Goal: Task Accomplishment & Management: Manage account settings

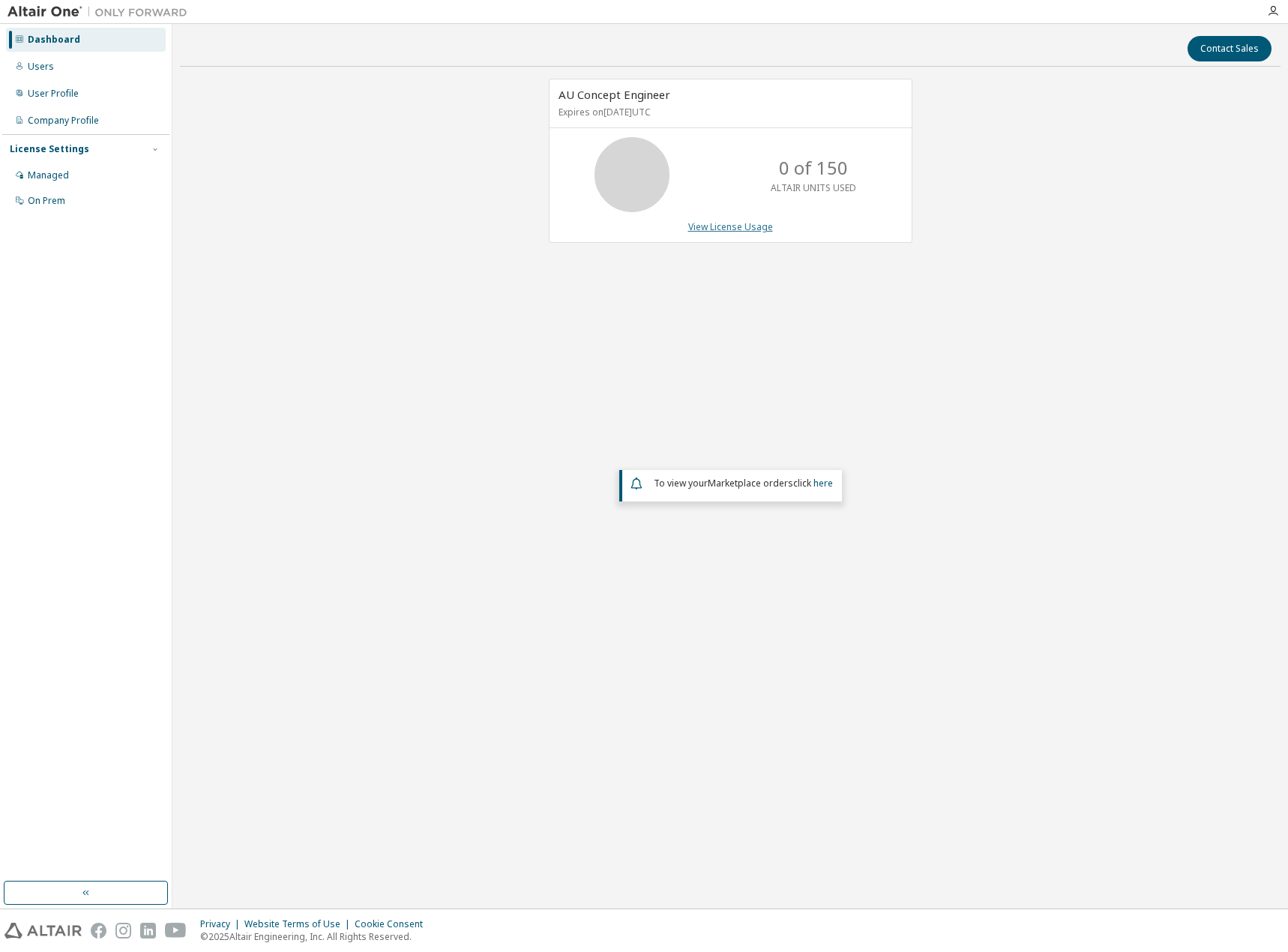
click at [701, 228] on link "View License Usage" at bounding box center [730, 227] width 84 height 13
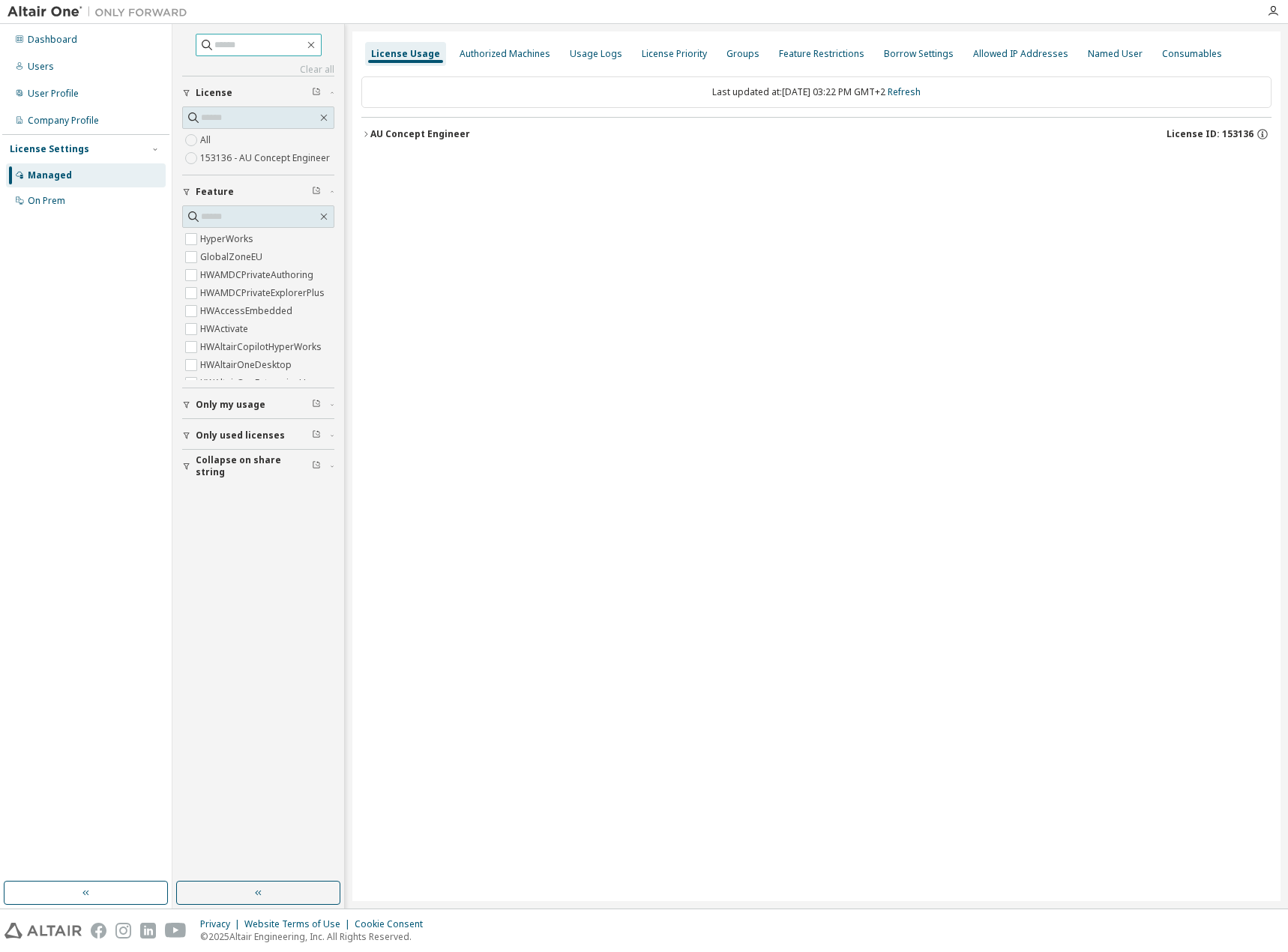
click at [254, 51] on input "text" at bounding box center [259, 45] width 90 height 15
paste input "******"
type input "******"
click at [235, 436] on span "Only used licenses" at bounding box center [241, 436] width 90 height 12
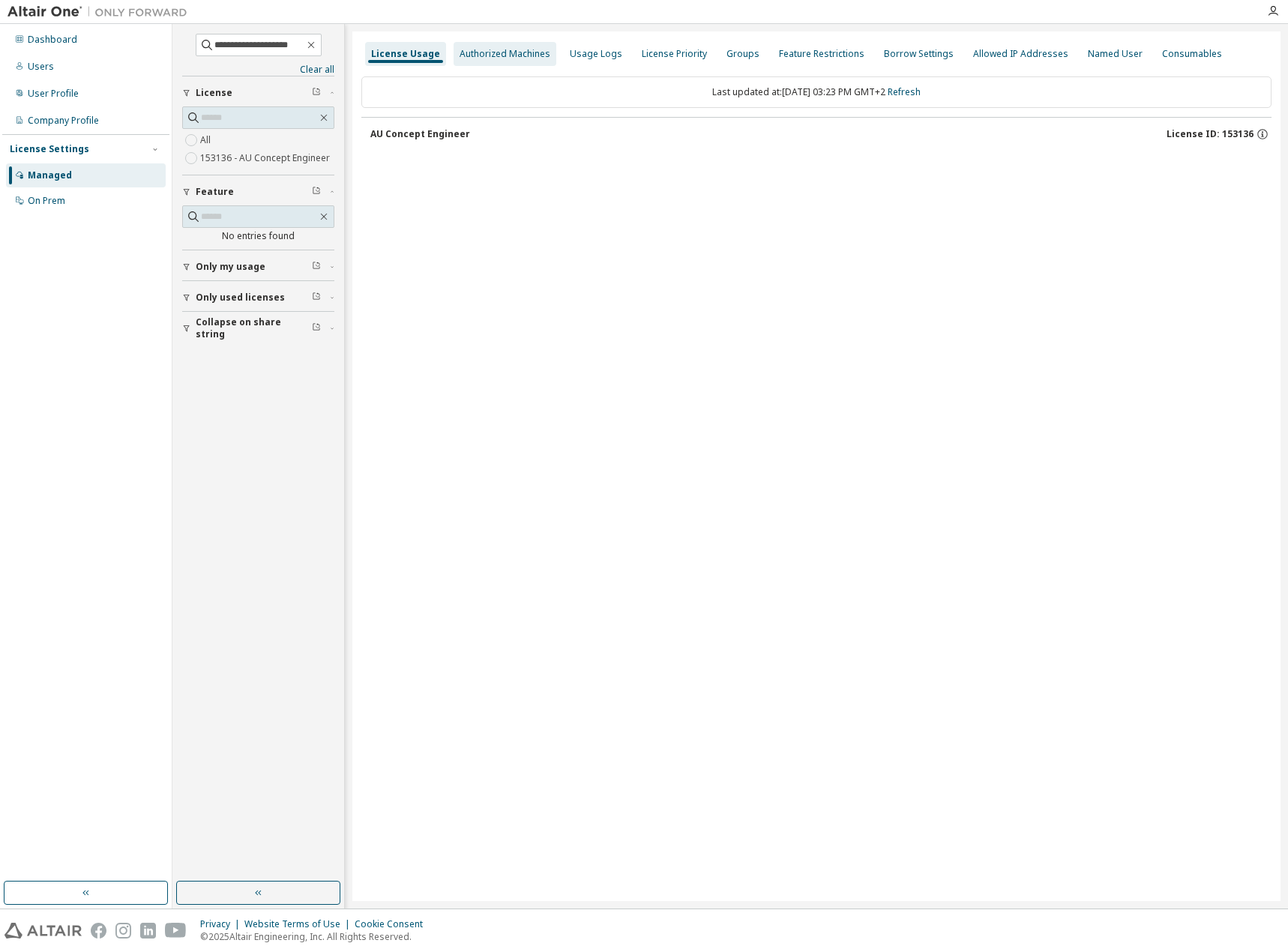
click at [513, 55] on div "Authorized Machines" at bounding box center [504, 55] width 90 height 12
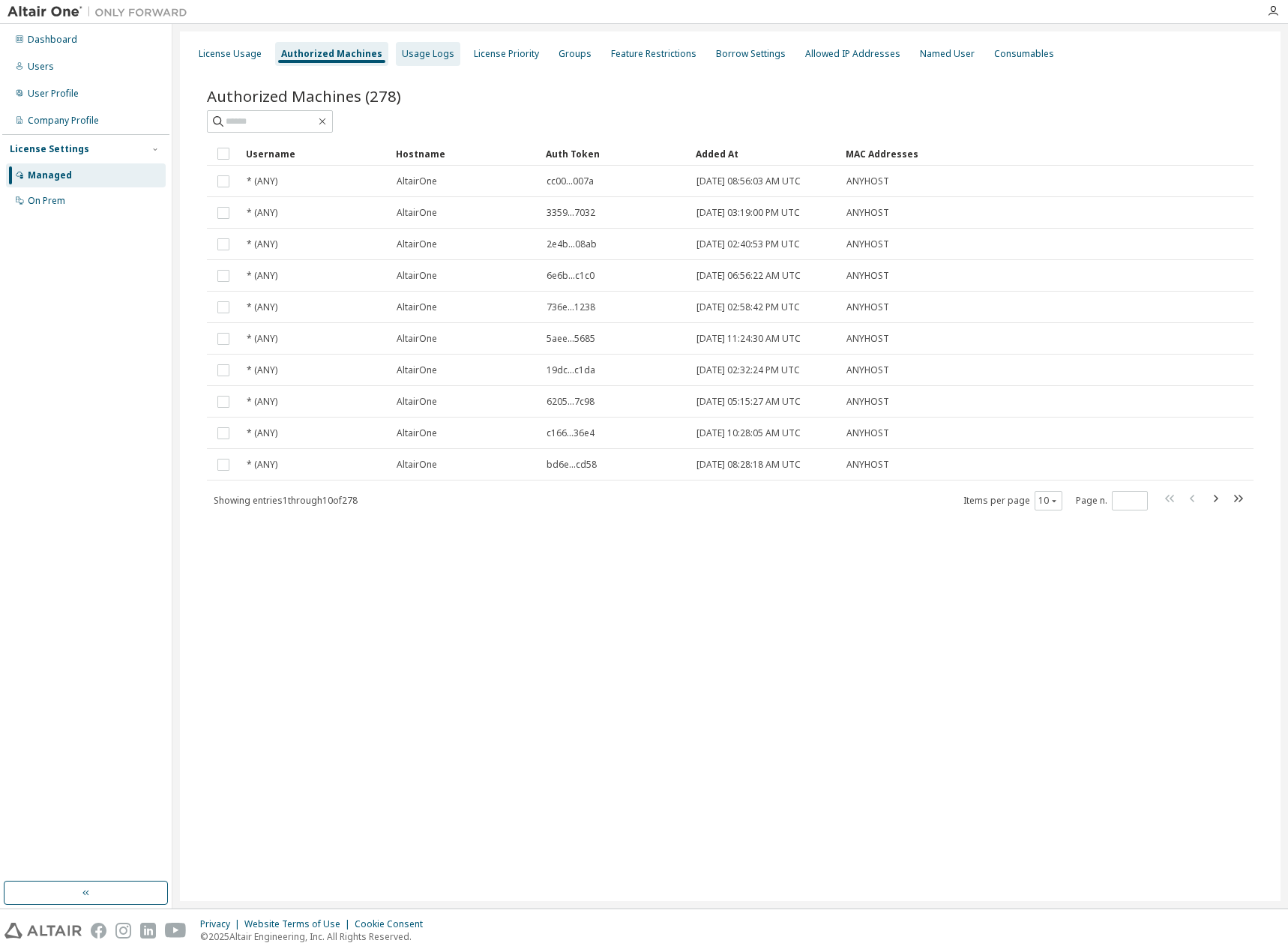
click at [413, 56] on div "Usage Logs" at bounding box center [428, 55] width 53 height 12
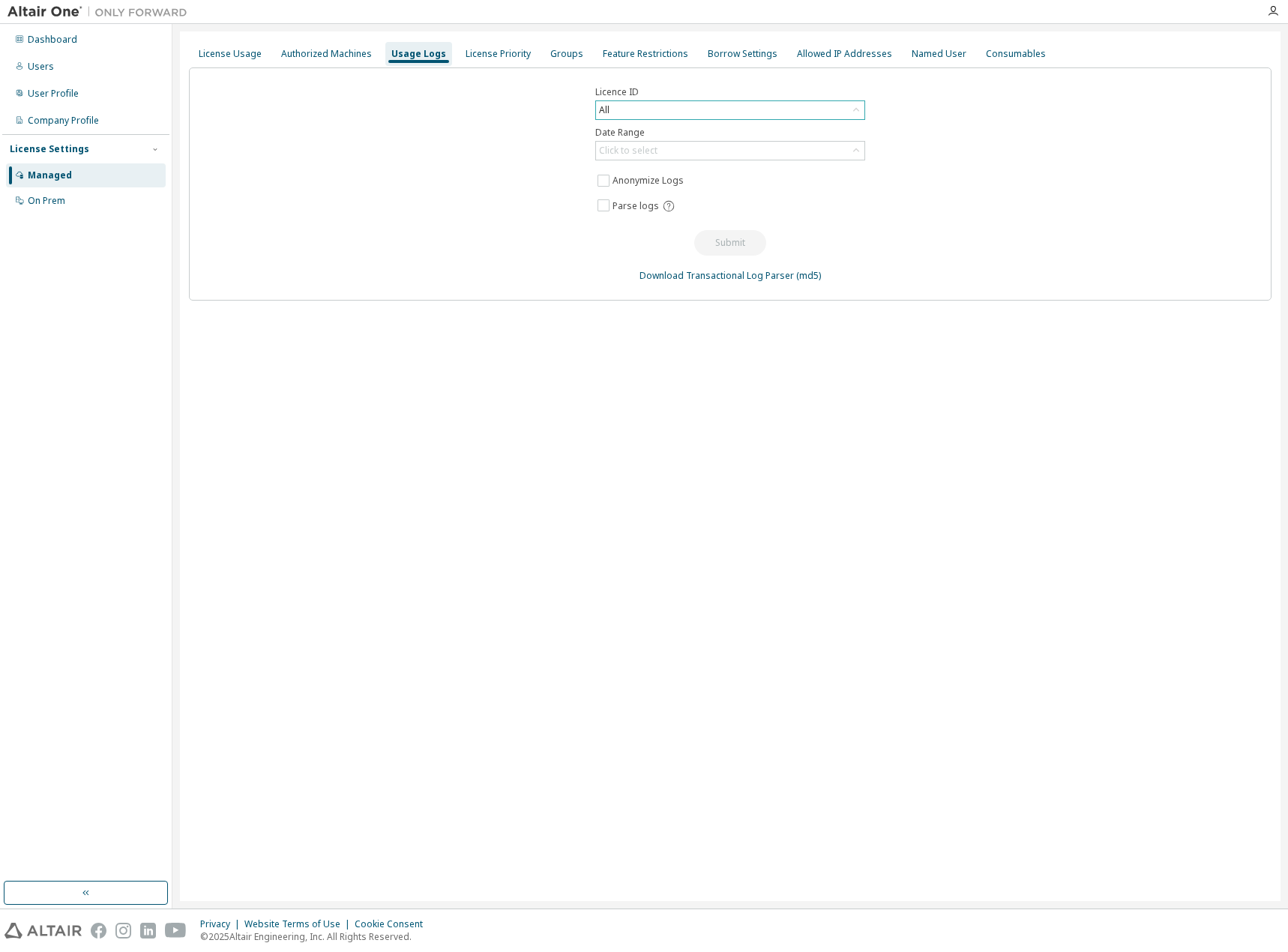
click at [651, 113] on div "All" at bounding box center [729, 110] width 268 height 18
click at [655, 153] on li "All" at bounding box center [729, 152] width 265 height 19
click at [652, 149] on div "Click to select" at bounding box center [628, 151] width 59 height 12
click at [654, 214] on li "Year to date" at bounding box center [729, 212] width 265 height 19
click at [740, 243] on button "Submit" at bounding box center [730, 243] width 72 height 25
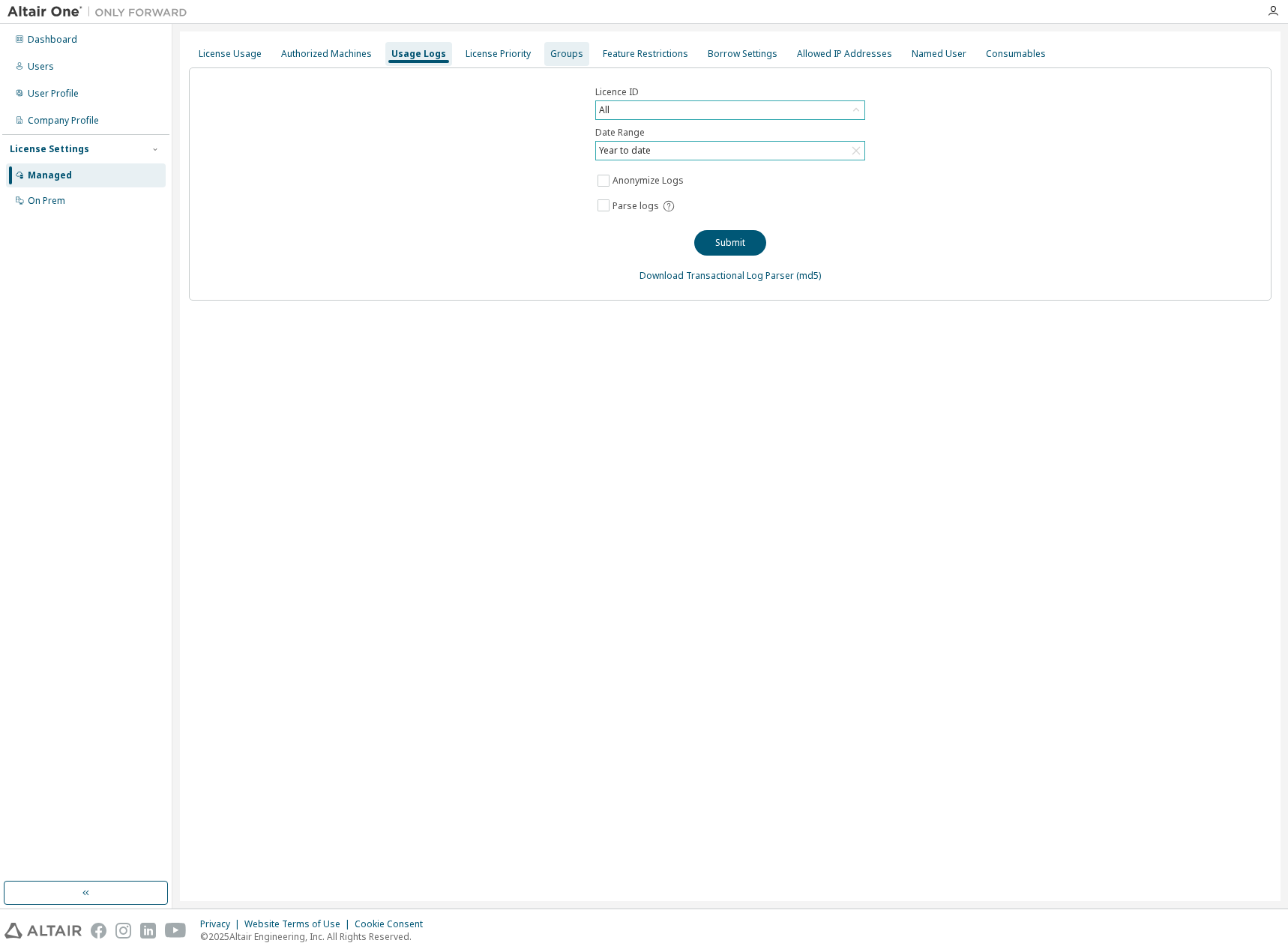
click at [556, 54] on div "Groups" at bounding box center [567, 55] width 33 height 12
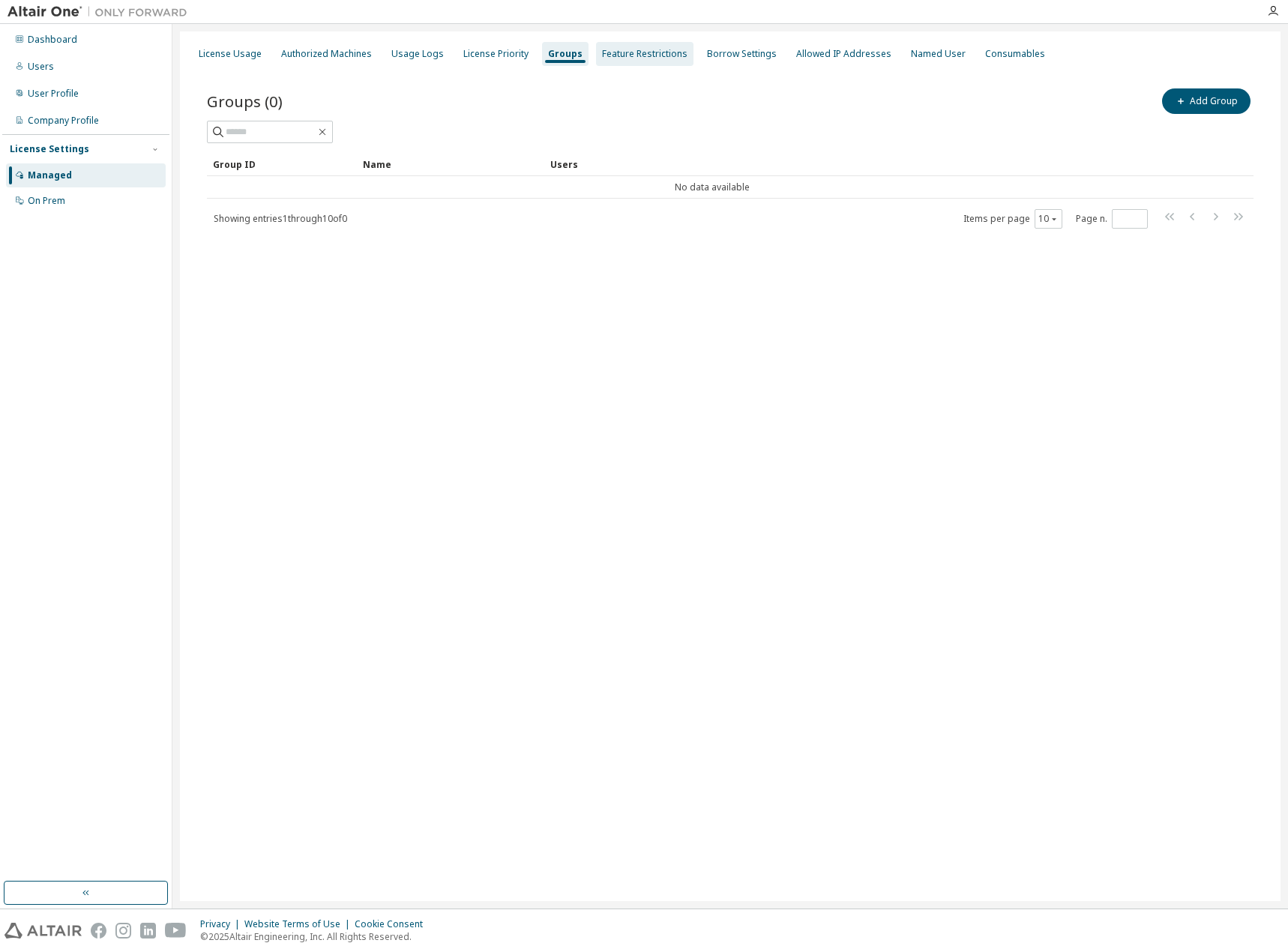
click at [637, 53] on div "Feature Restrictions" at bounding box center [644, 55] width 85 height 12
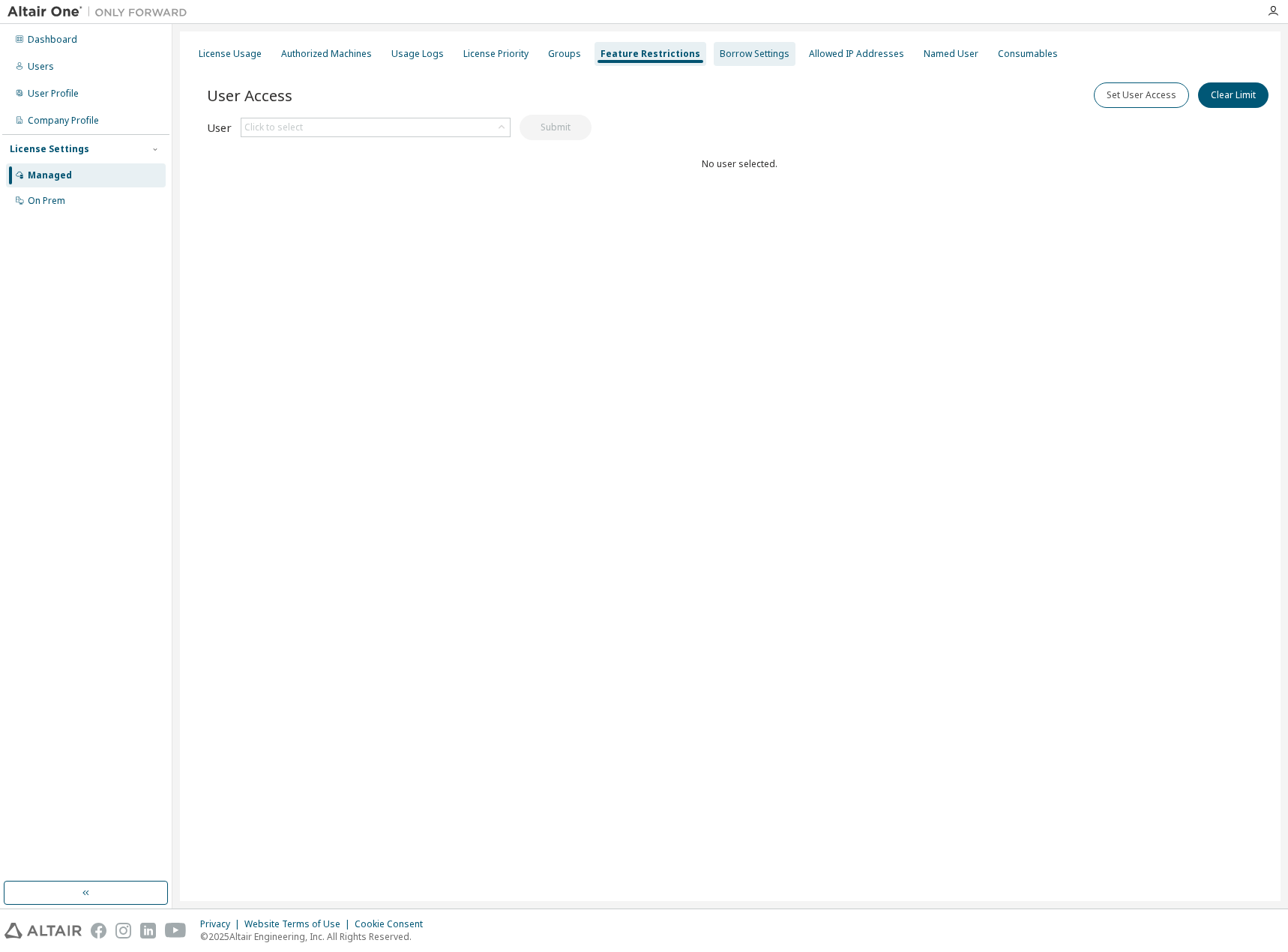
click at [731, 51] on div "Borrow Settings" at bounding box center [754, 55] width 69 height 12
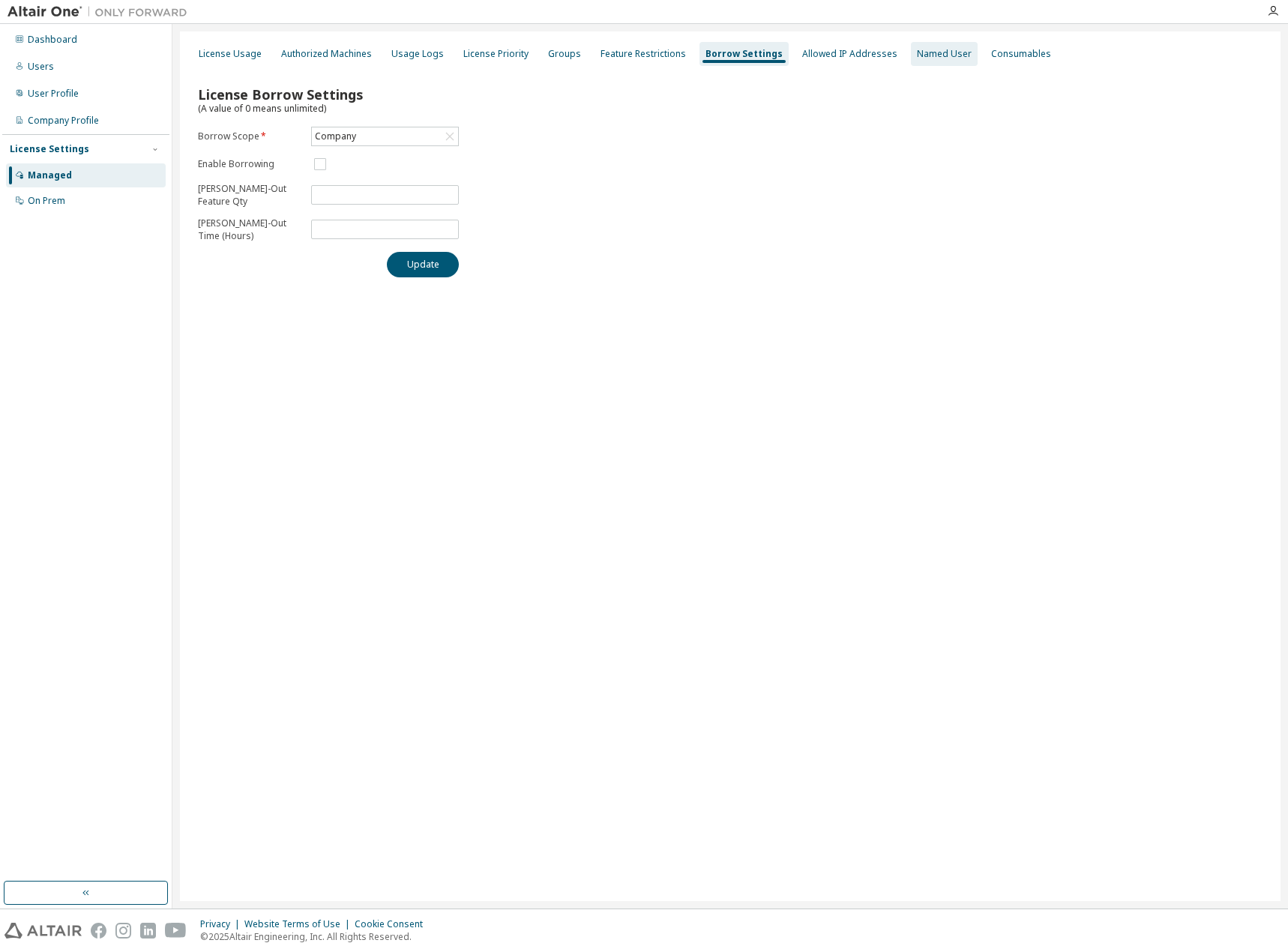
click at [916, 53] on div "Named User" at bounding box center [944, 55] width 54 height 12
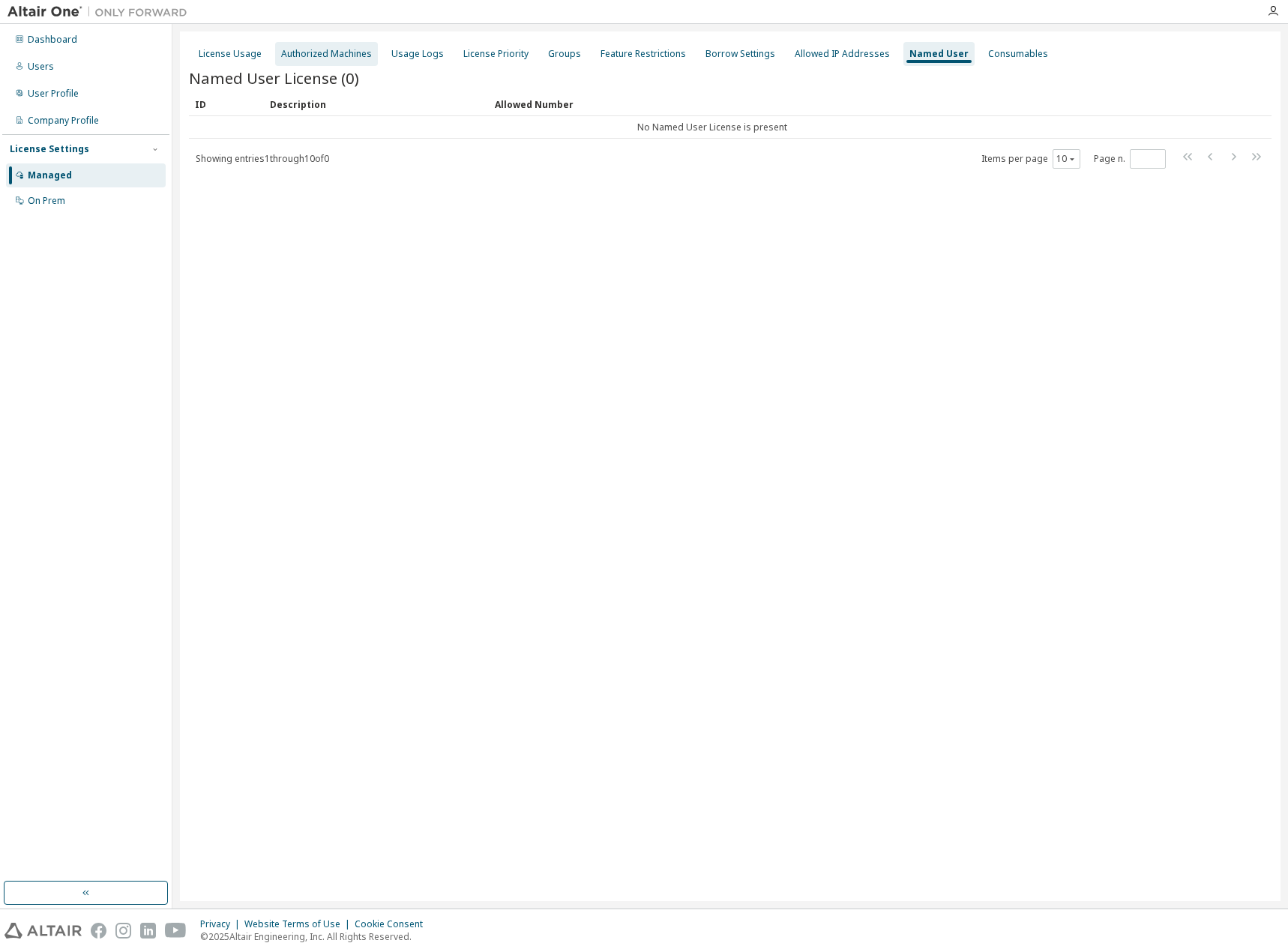
click at [318, 56] on div "Authorized Machines" at bounding box center [326, 55] width 90 height 12
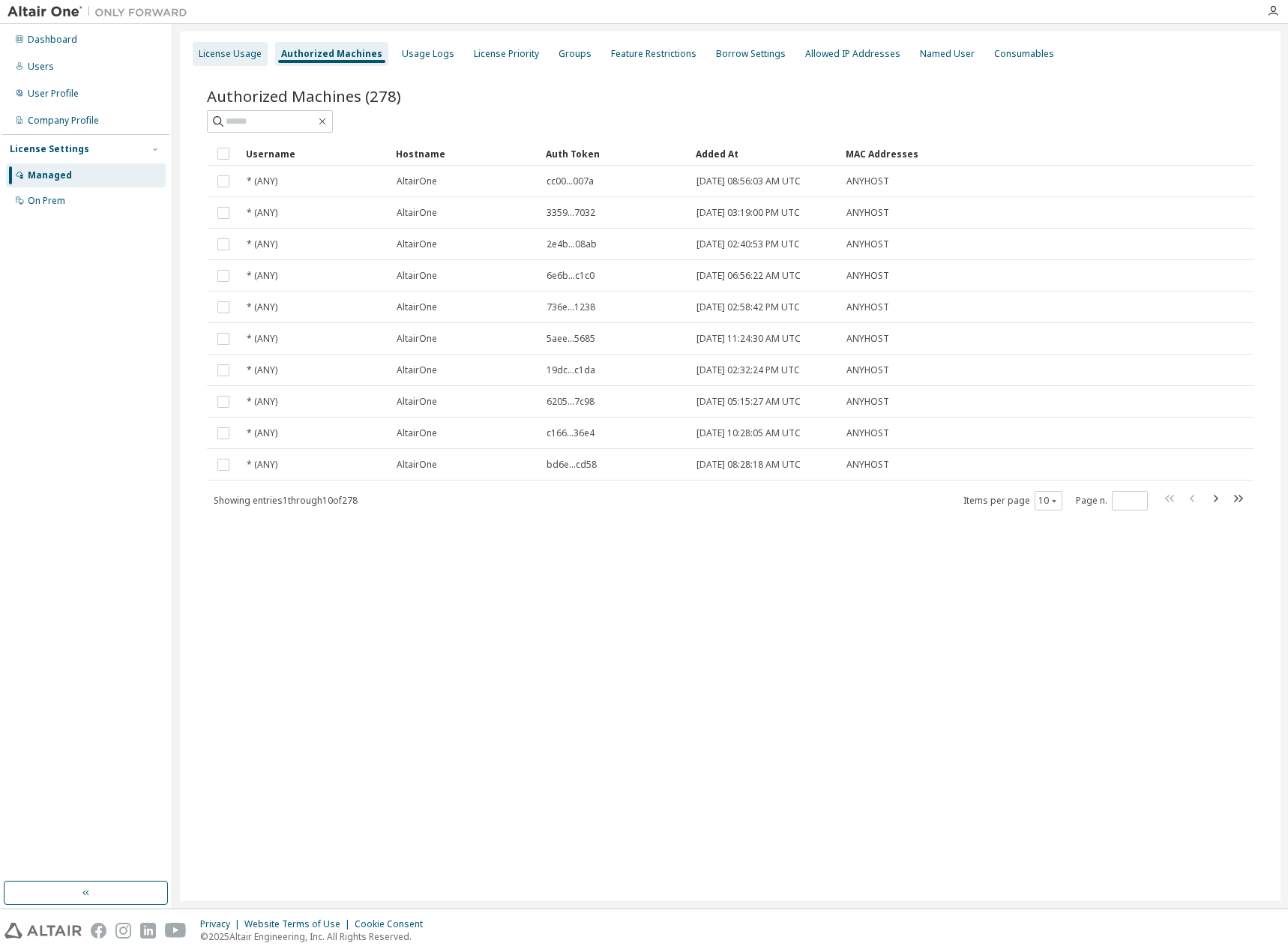
click at [230, 55] on div "License Usage" at bounding box center [230, 55] width 63 height 12
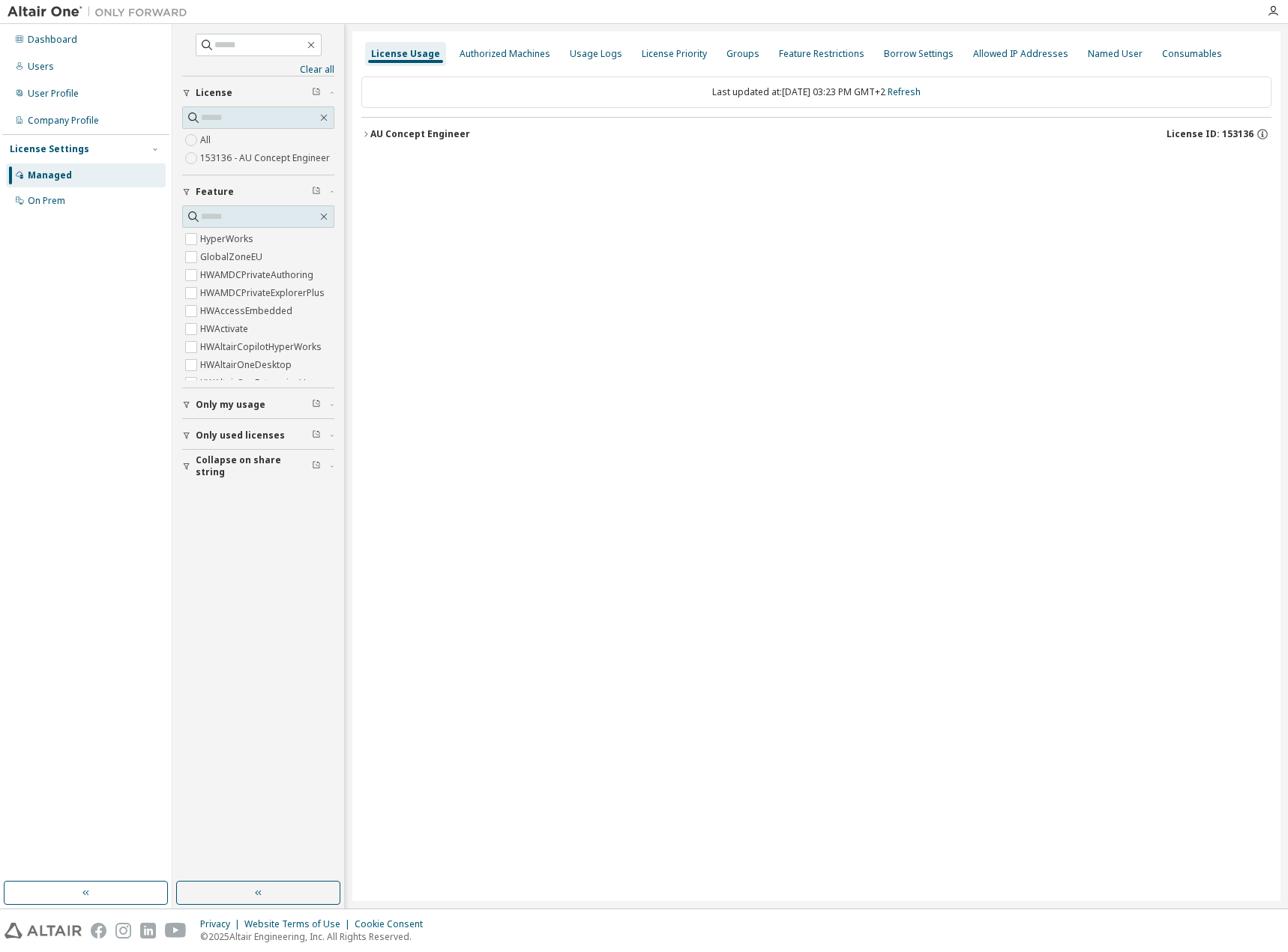
click at [364, 131] on icon "button" at bounding box center [365, 134] width 9 height 9
click at [365, 137] on icon "button" at bounding box center [365, 134] width 9 height 9
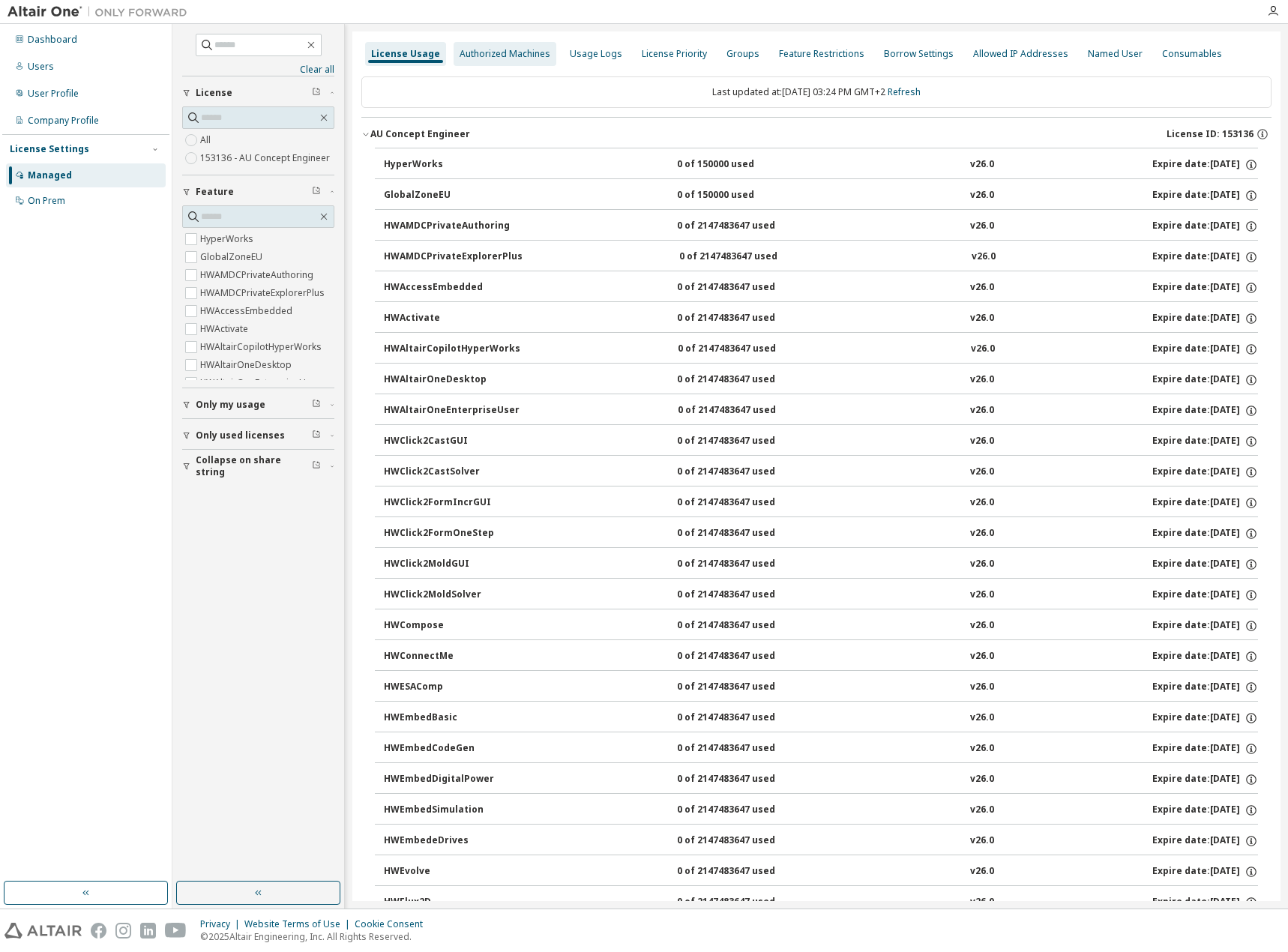
click at [472, 50] on div "Authorized Machines" at bounding box center [504, 55] width 90 height 12
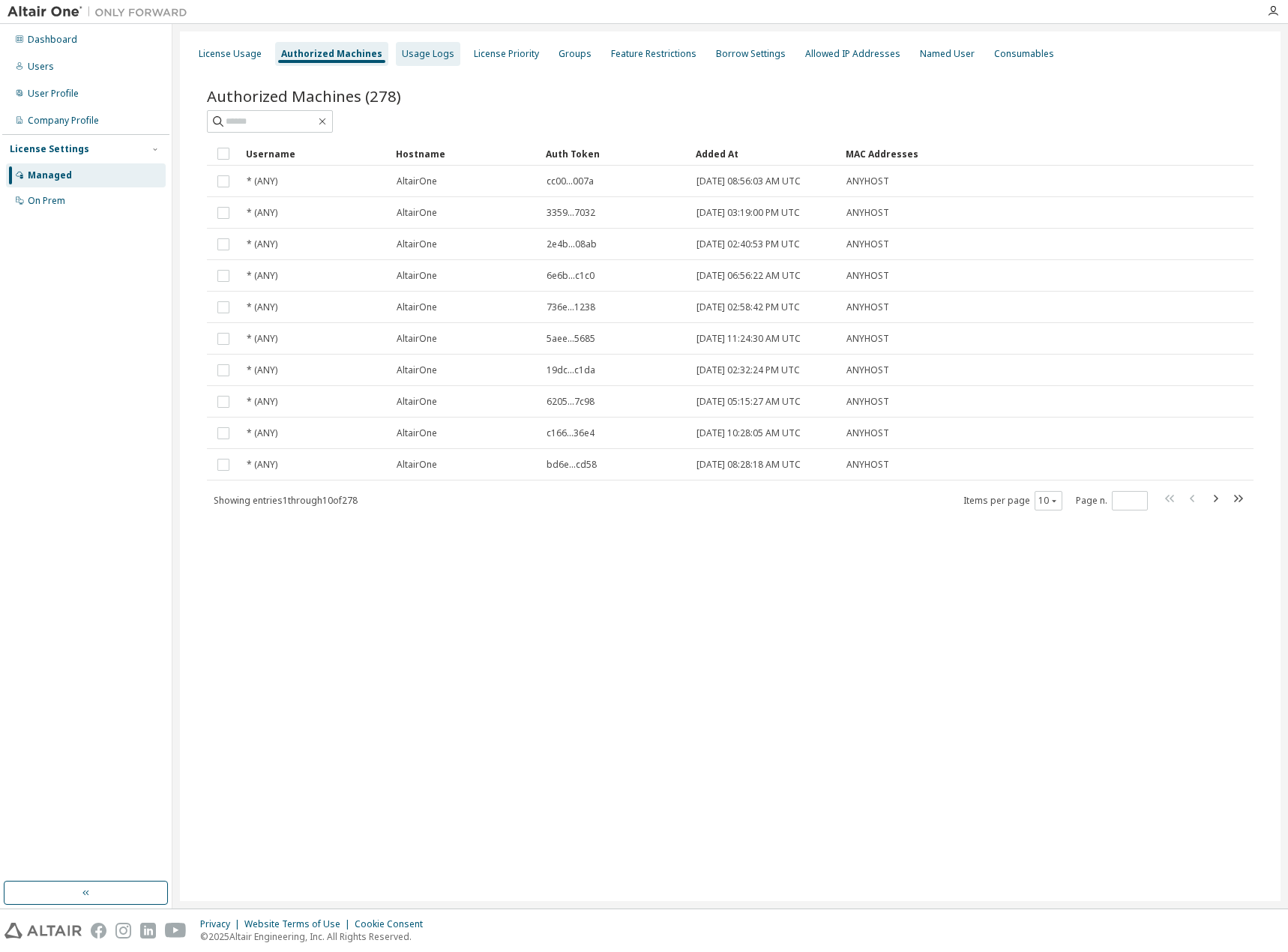
click at [409, 59] on div "Usage Logs" at bounding box center [428, 55] width 53 height 12
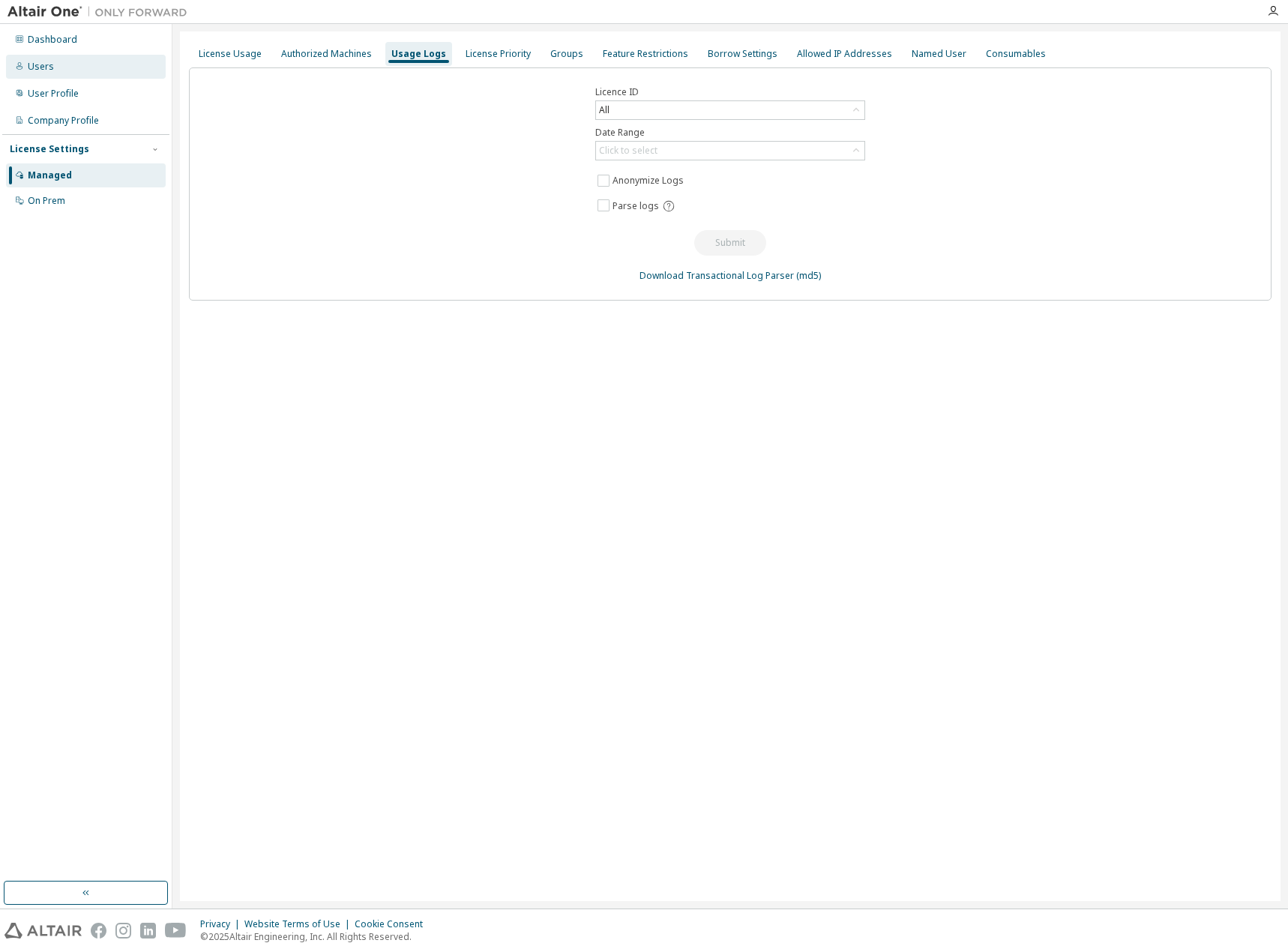
click at [59, 70] on div "Users" at bounding box center [86, 66] width 160 height 24
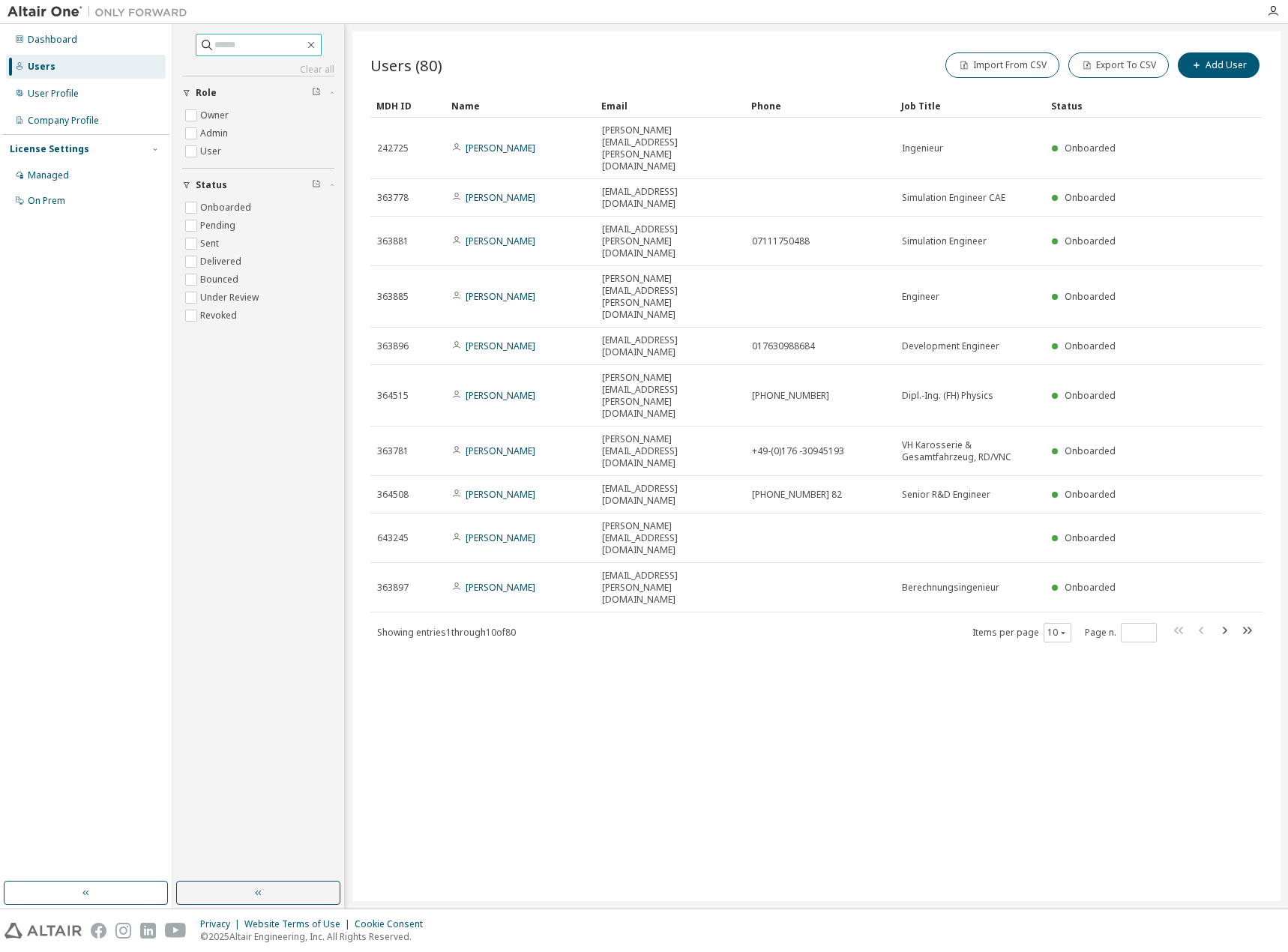
click at [266, 43] on input "text" at bounding box center [259, 45] width 90 height 15
paste input "******"
type input "******"
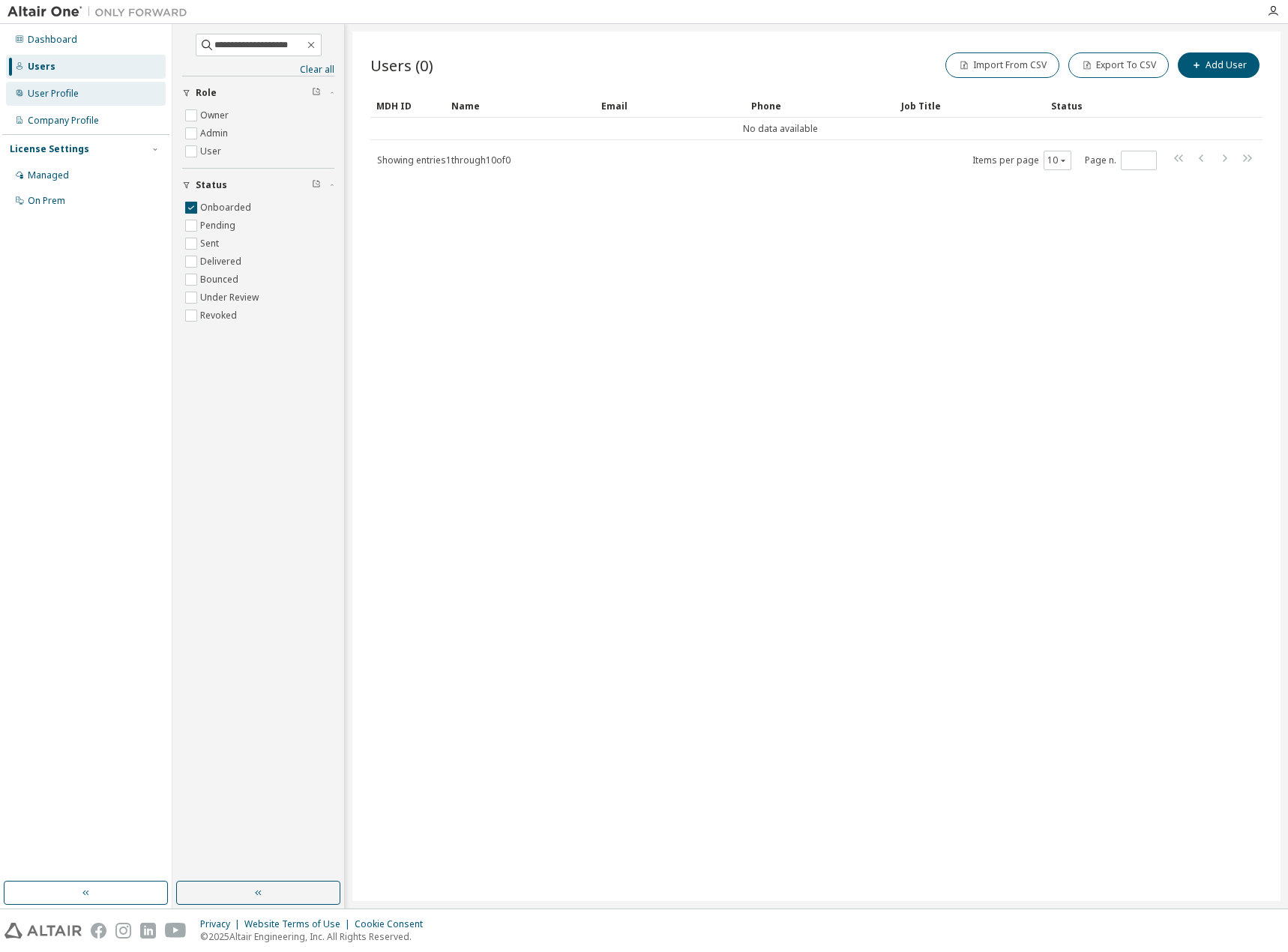
click at [83, 91] on div "User Profile" at bounding box center [86, 93] width 160 height 24
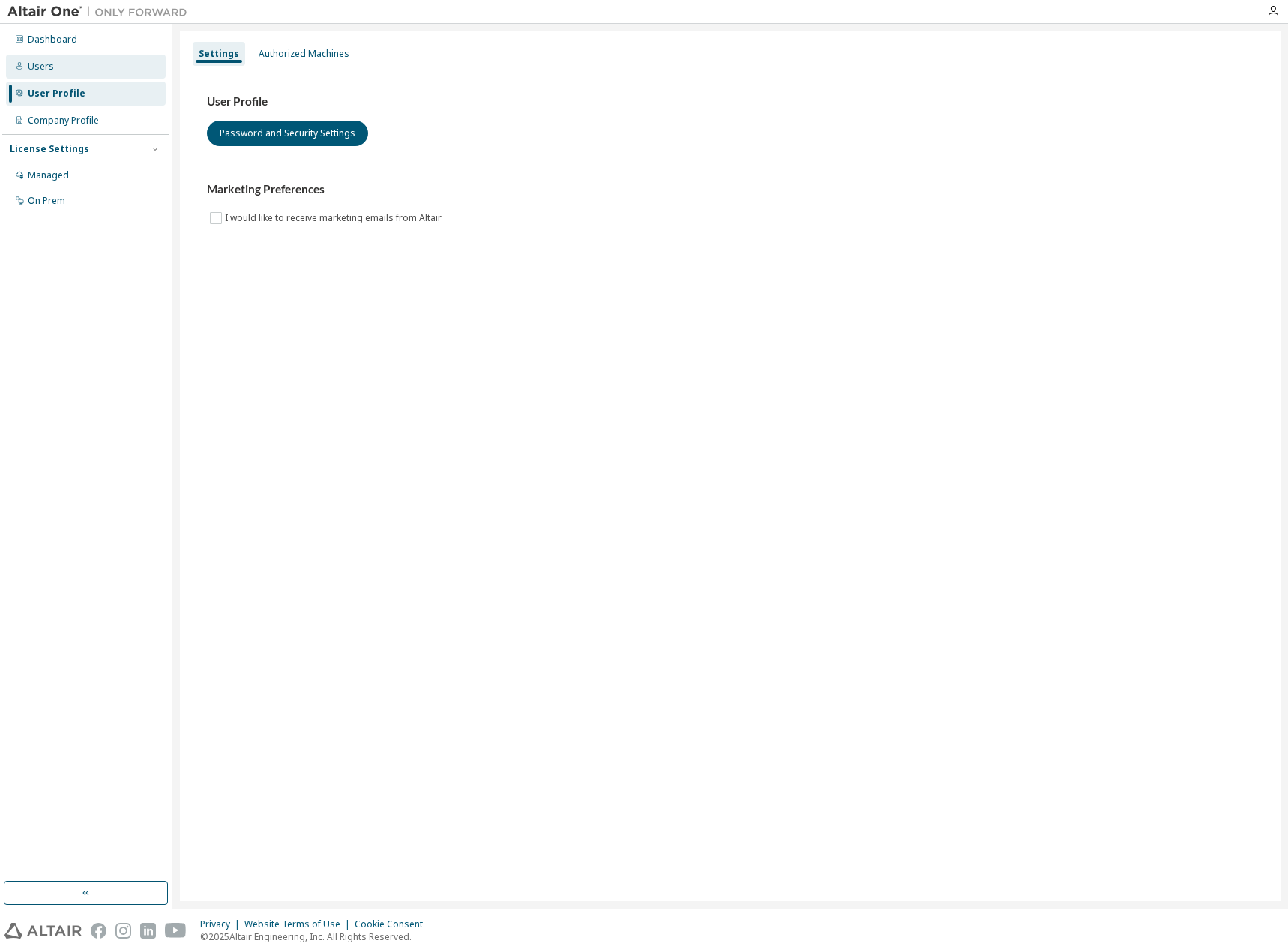
click at [83, 69] on div "Users" at bounding box center [86, 66] width 160 height 24
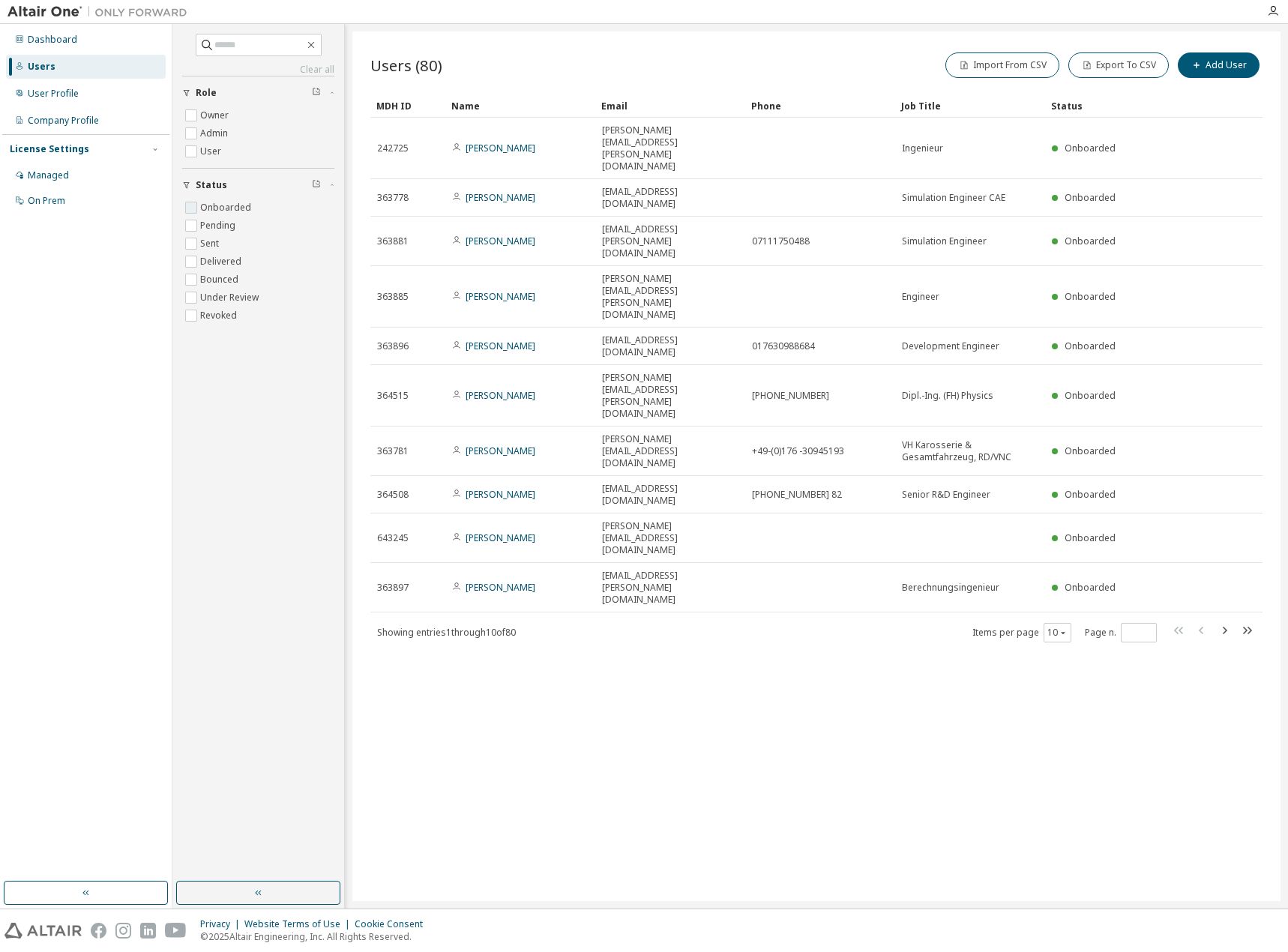
click at [212, 208] on label "Onboarded" at bounding box center [227, 207] width 54 height 18
click at [1060, 629] on icon "button" at bounding box center [1063, 633] width 9 height 9
click at [1073, 589] on div "100" at bounding box center [1103, 593] width 120 height 18
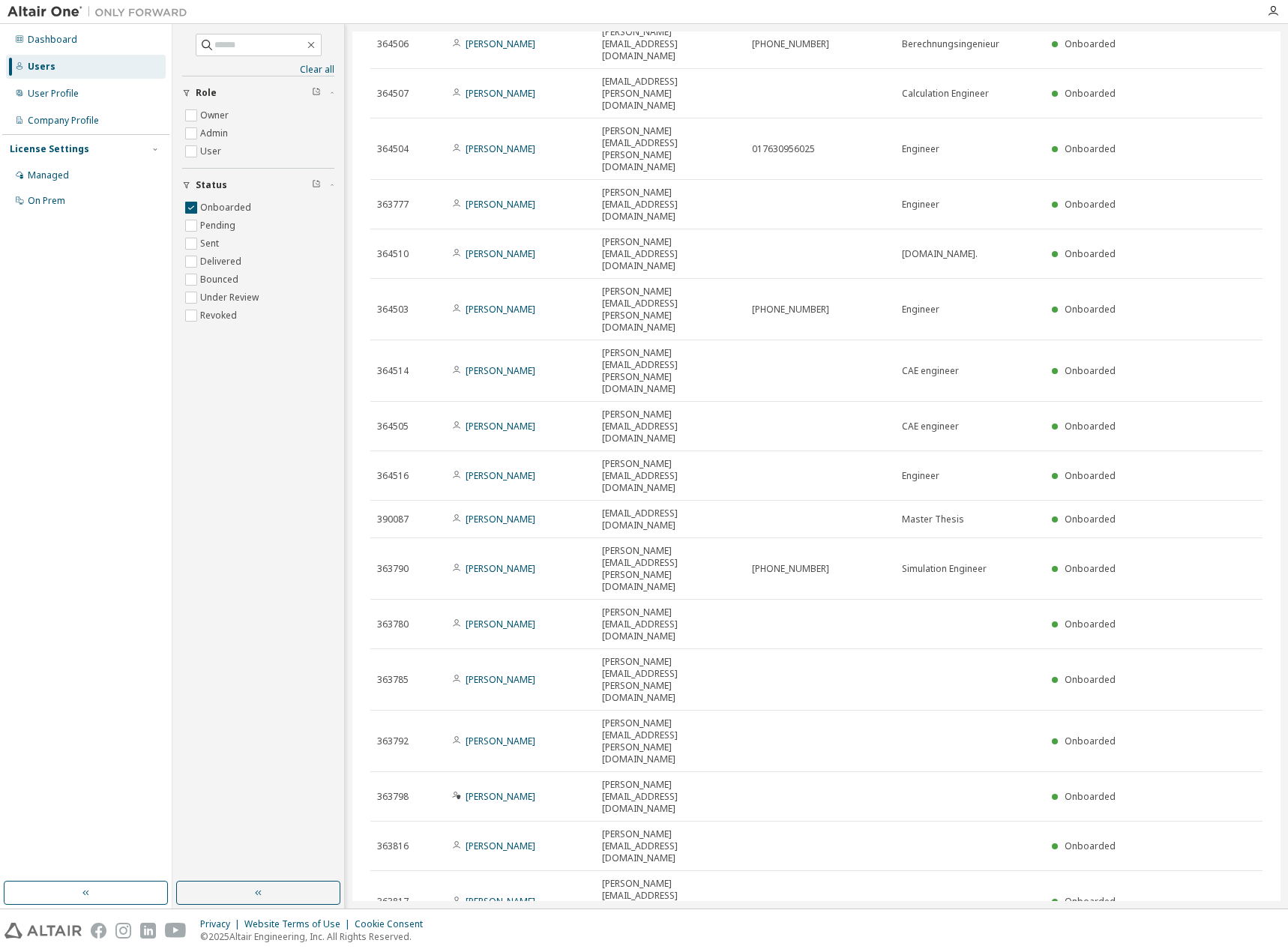
scroll to position [975, 0]
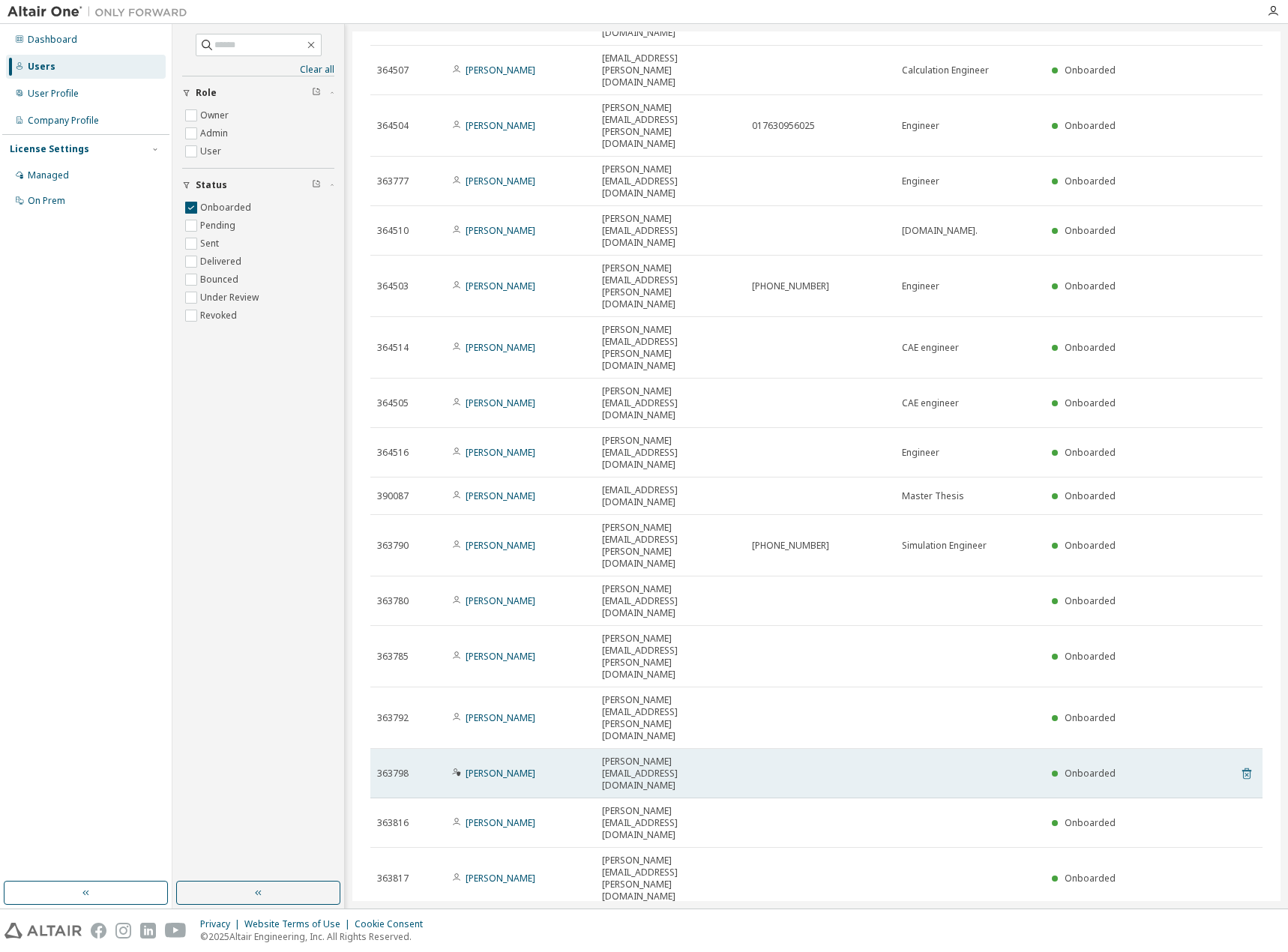
click at [1241, 765] on icon at bounding box center [1246, 774] width 13 height 18
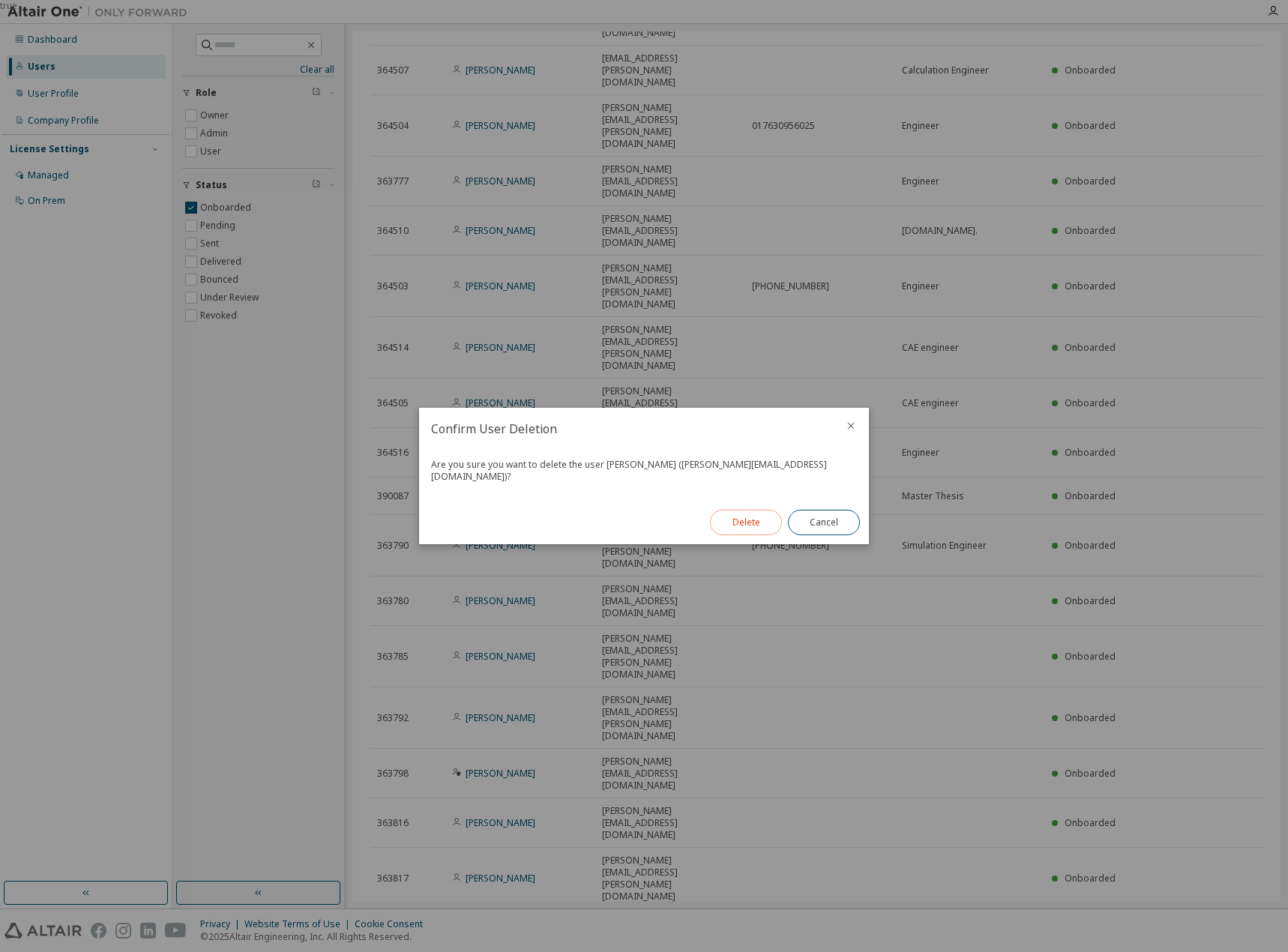
click at [752, 523] on button "Delete" at bounding box center [746, 522] width 72 height 25
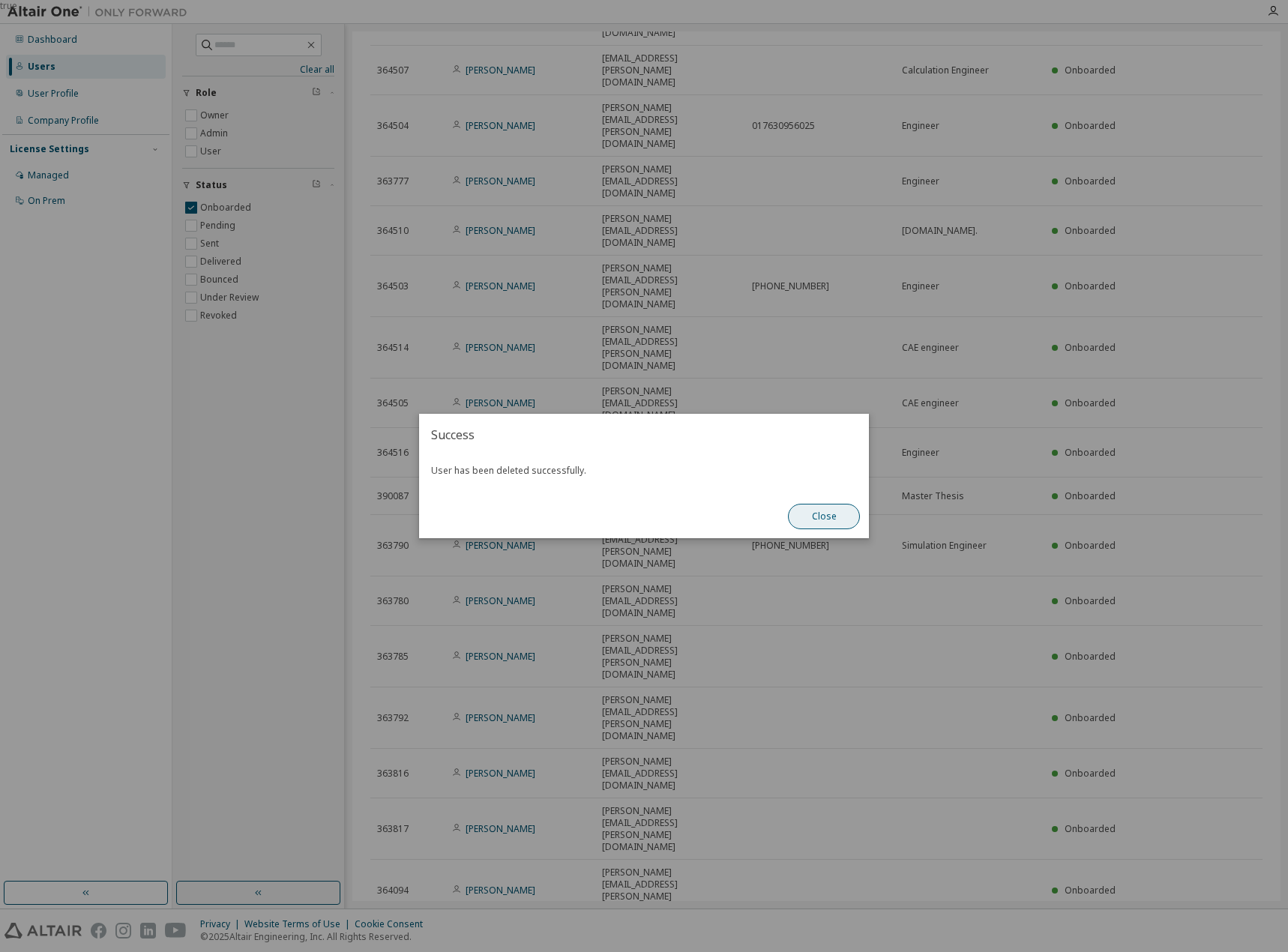
click at [818, 517] on button "Close" at bounding box center [824, 516] width 72 height 25
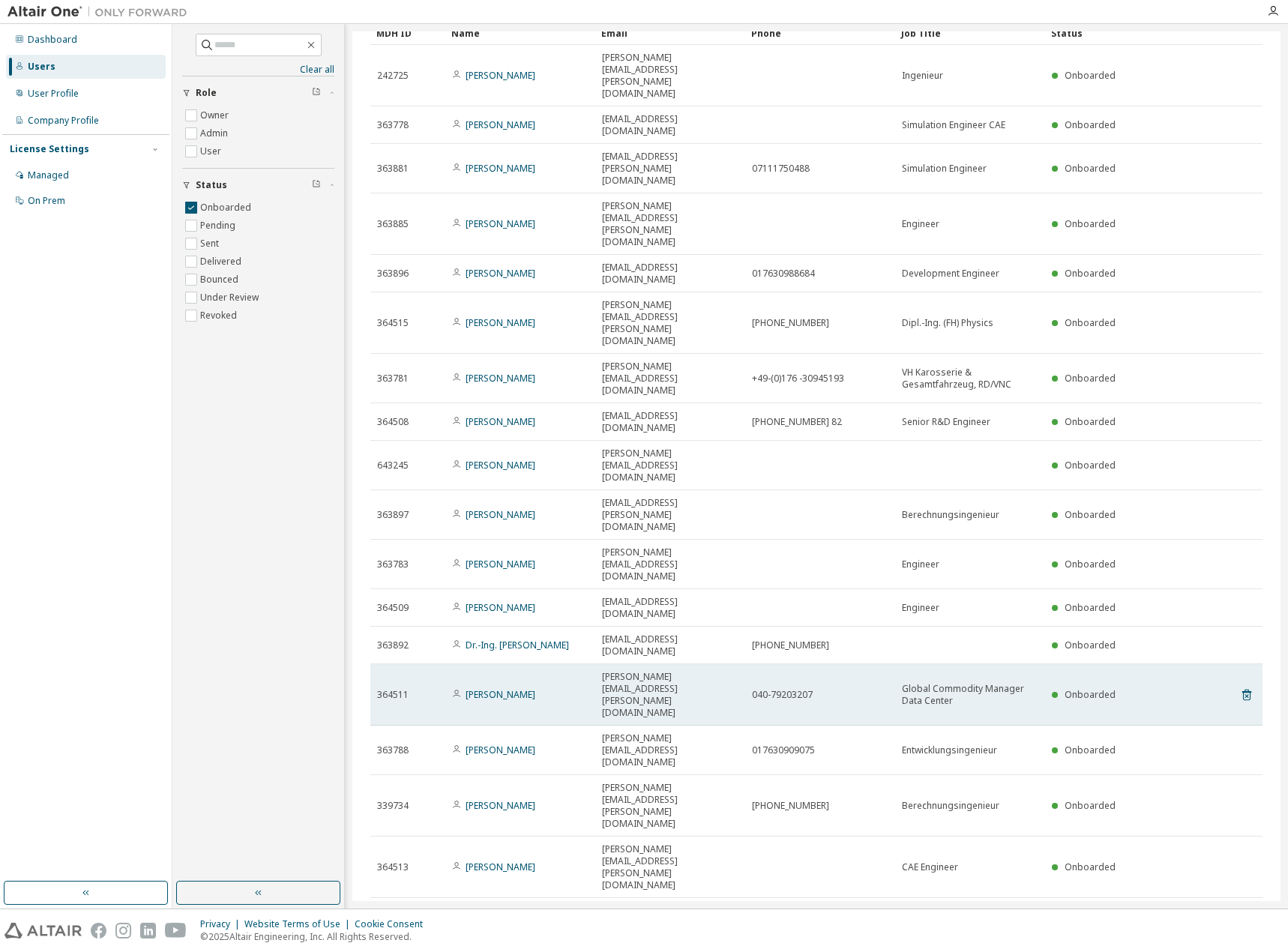
scroll to position [0, 0]
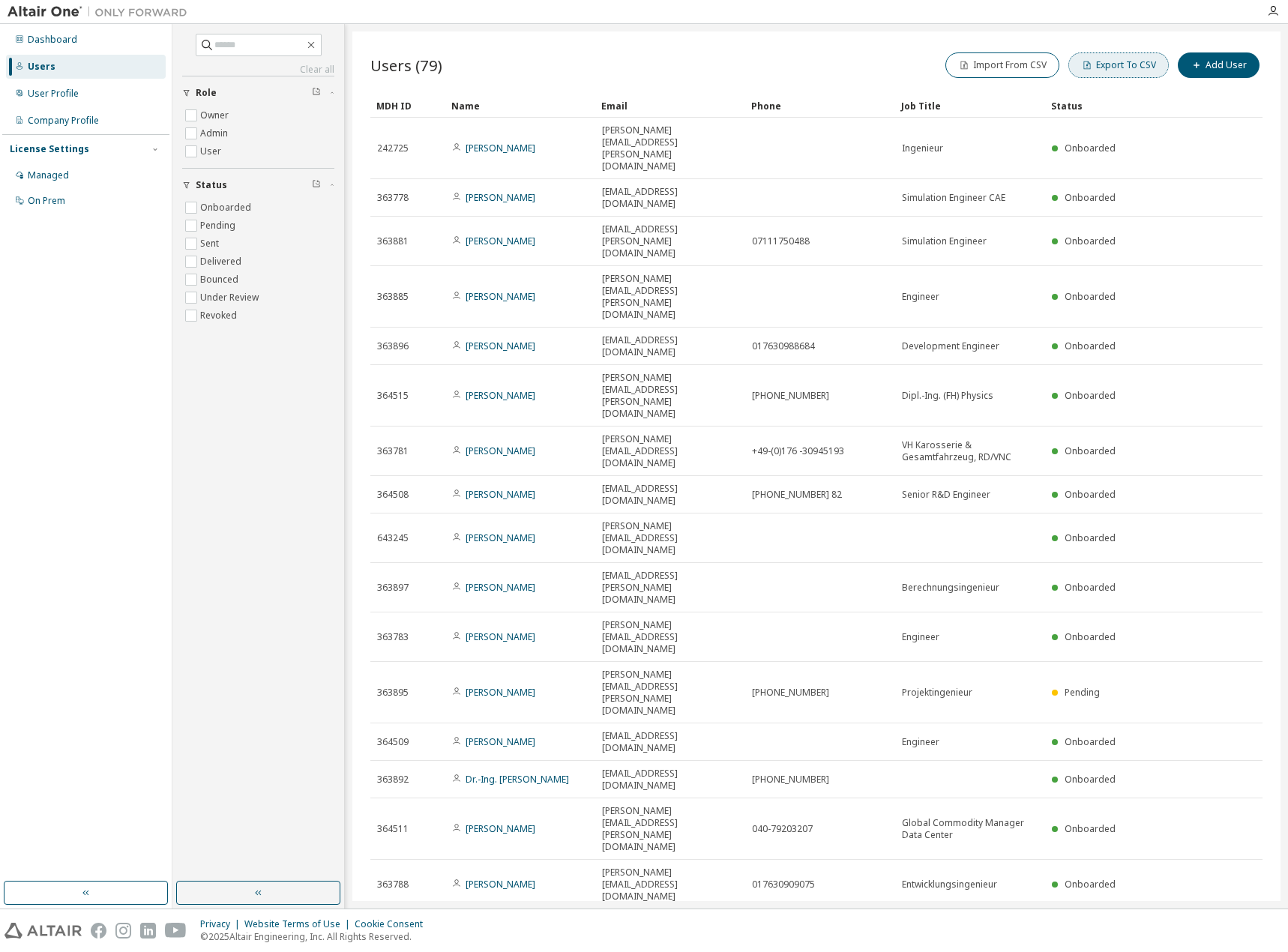
click at [1088, 67] on icon "button" at bounding box center [1087, 65] width 9 height 9
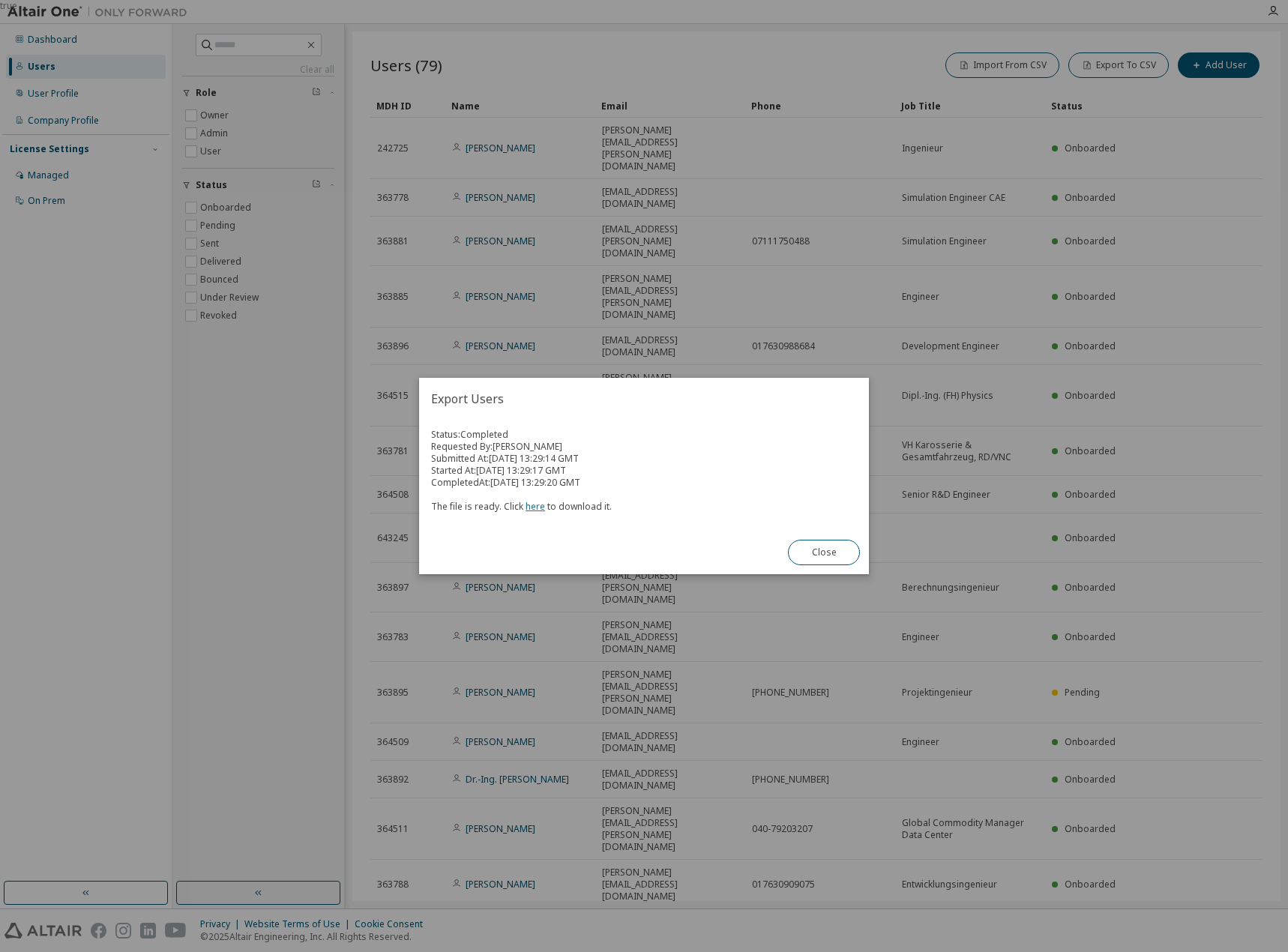
click at [536, 503] on link "here" at bounding box center [535, 506] width 19 height 13
click at [821, 556] on button "Close" at bounding box center [824, 552] width 72 height 25
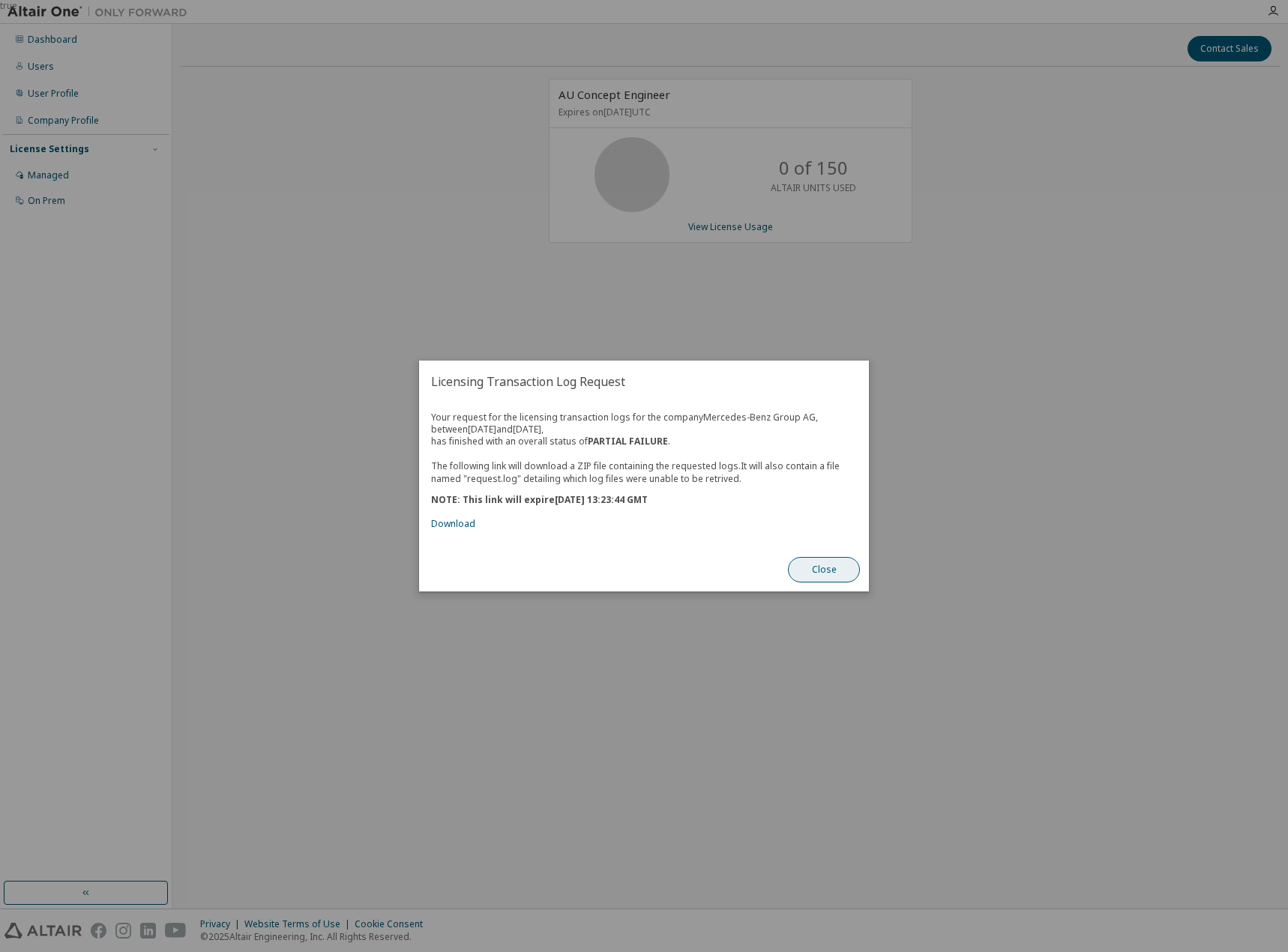
click at [829, 577] on button "Close" at bounding box center [824, 570] width 72 height 25
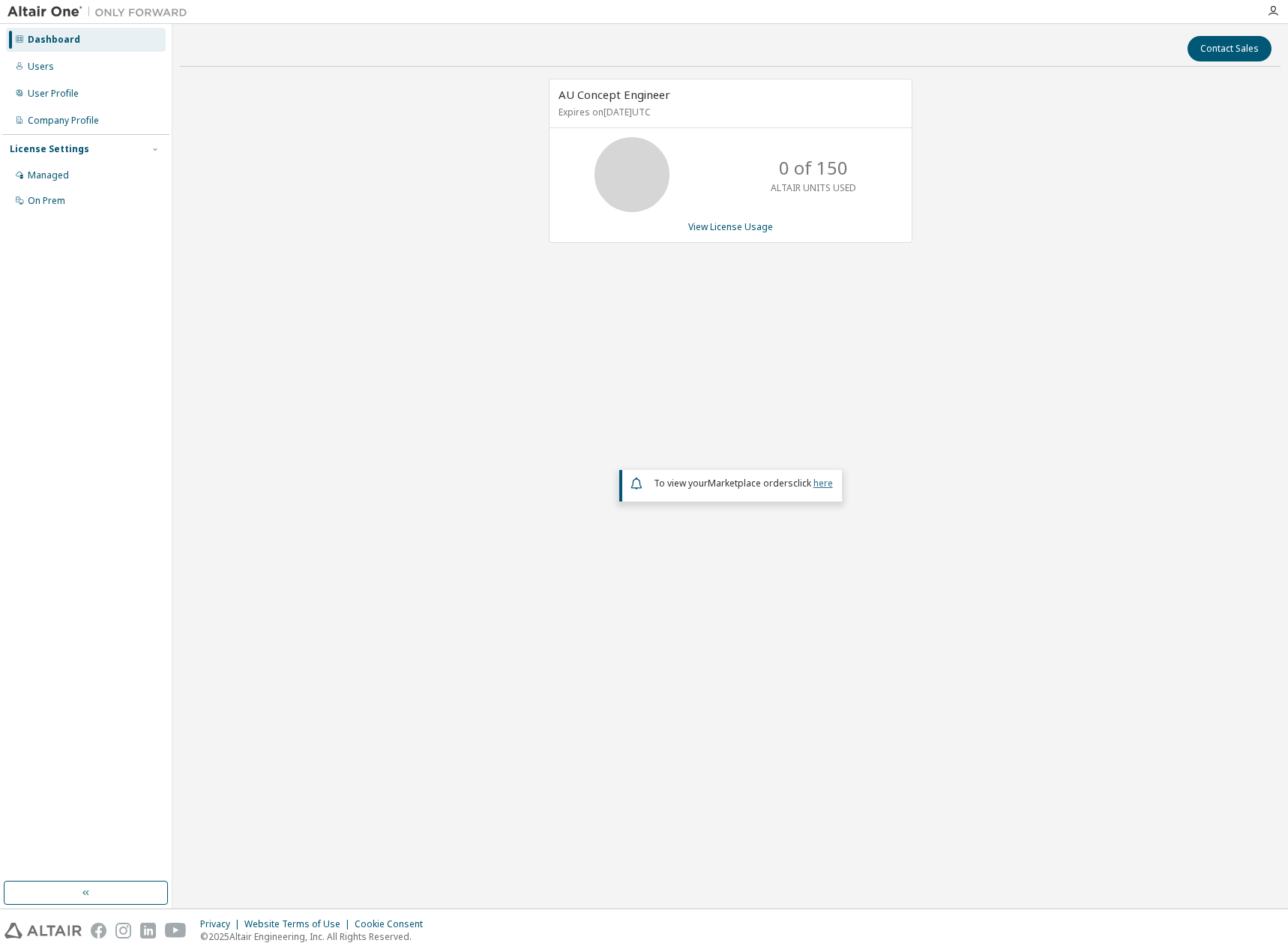
click at [820, 487] on link "here" at bounding box center [823, 483] width 19 height 13
